Goal: Information Seeking & Learning: Learn about a topic

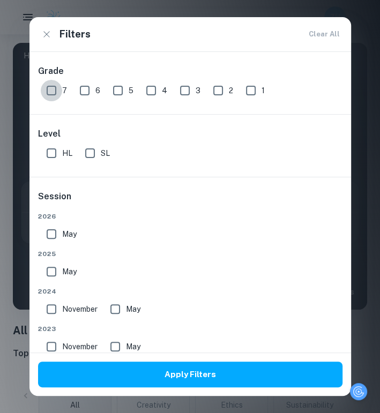
drag, startPoint x: 52, startPoint y: 84, endPoint x: 43, endPoint y: 143, distance: 60.7
click at [52, 88] on input "7" at bounding box center [51, 90] width 21 height 21
checkbox input "true"
click at [43, 143] on div "Level HL SL" at bounding box center [189, 146] width 321 height 62
click at [48, 157] on input "HL" at bounding box center [51, 152] width 21 height 21
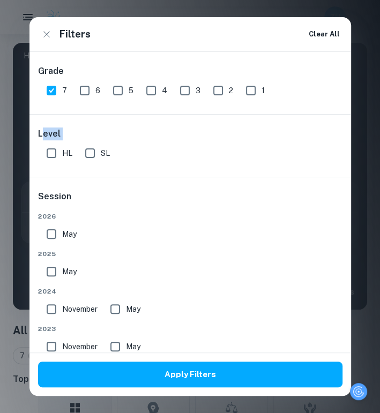
checkbox input "true"
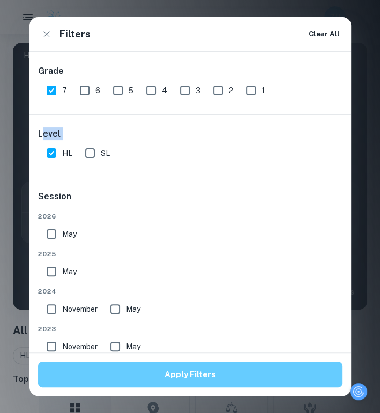
click at [231, 381] on button "Apply Filters" at bounding box center [190, 374] width 304 height 26
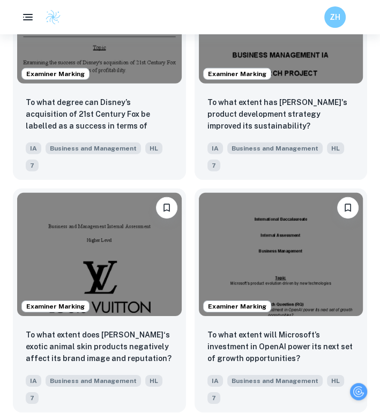
scroll to position [1446, 0]
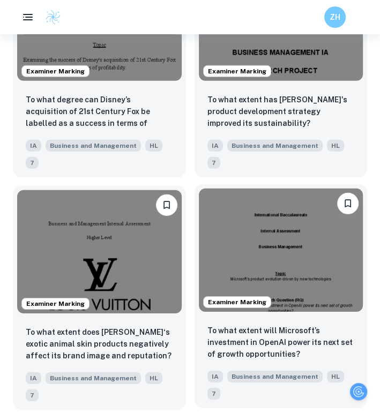
click at [256, 243] on img at bounding box center [281, 249] width 164 height 123
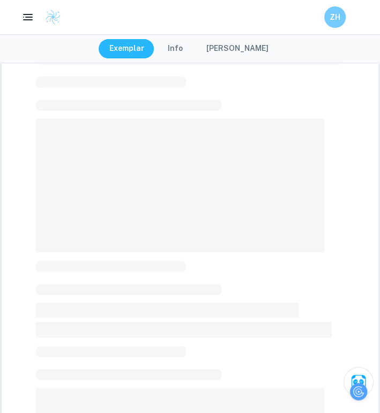
scroll to position [34, 0]
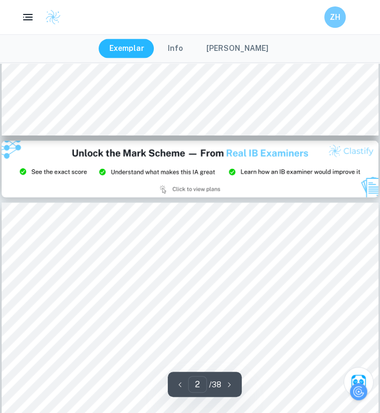
type input "3"
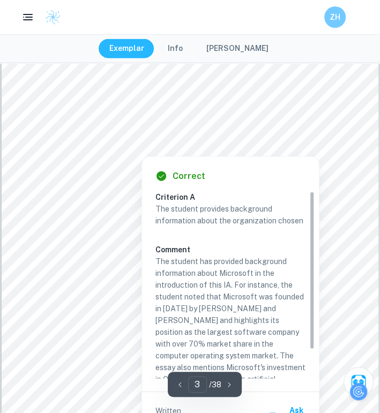
scroll to position [1130, 0]
